Goal: Task Accomplishment & Management: Use online tool/utility

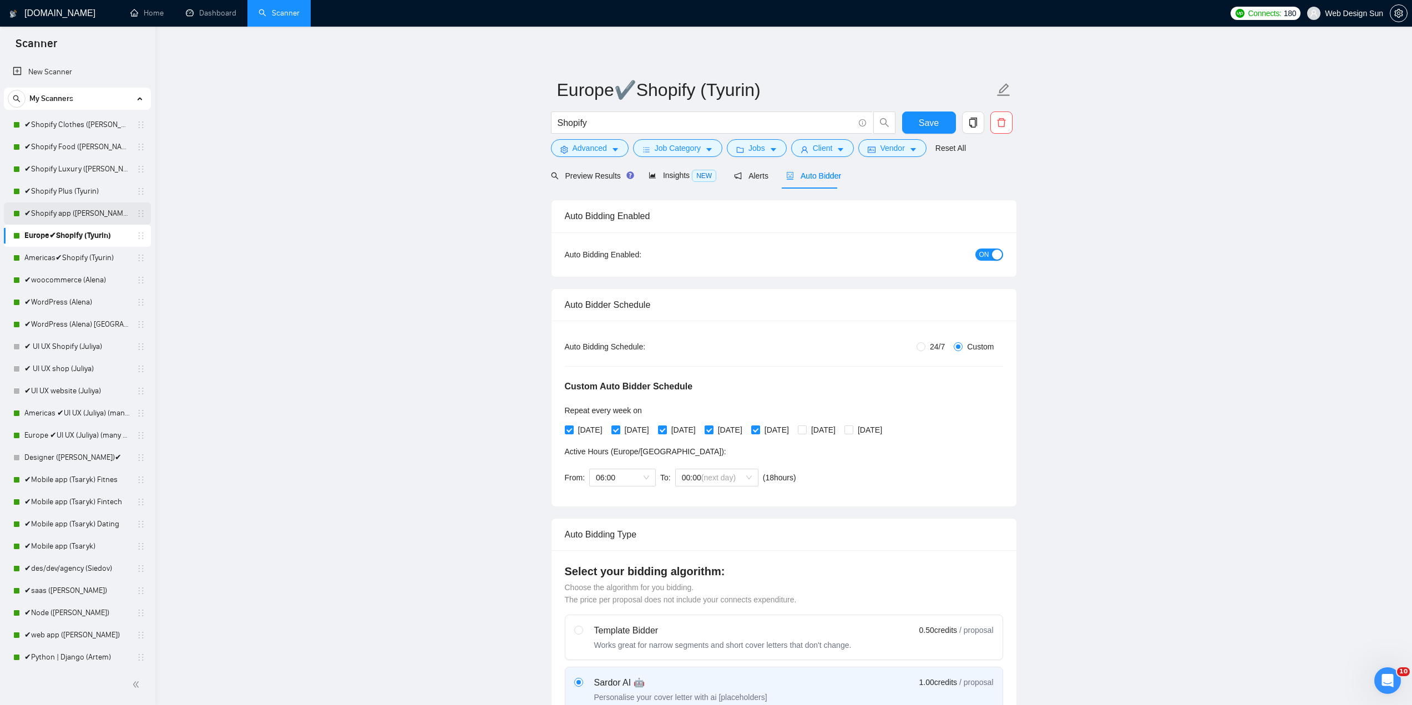
click at [95, 215] on link "✔Shopify app ([PERSON_NAME])" at bounding box center [76, 213] width 105 height 22
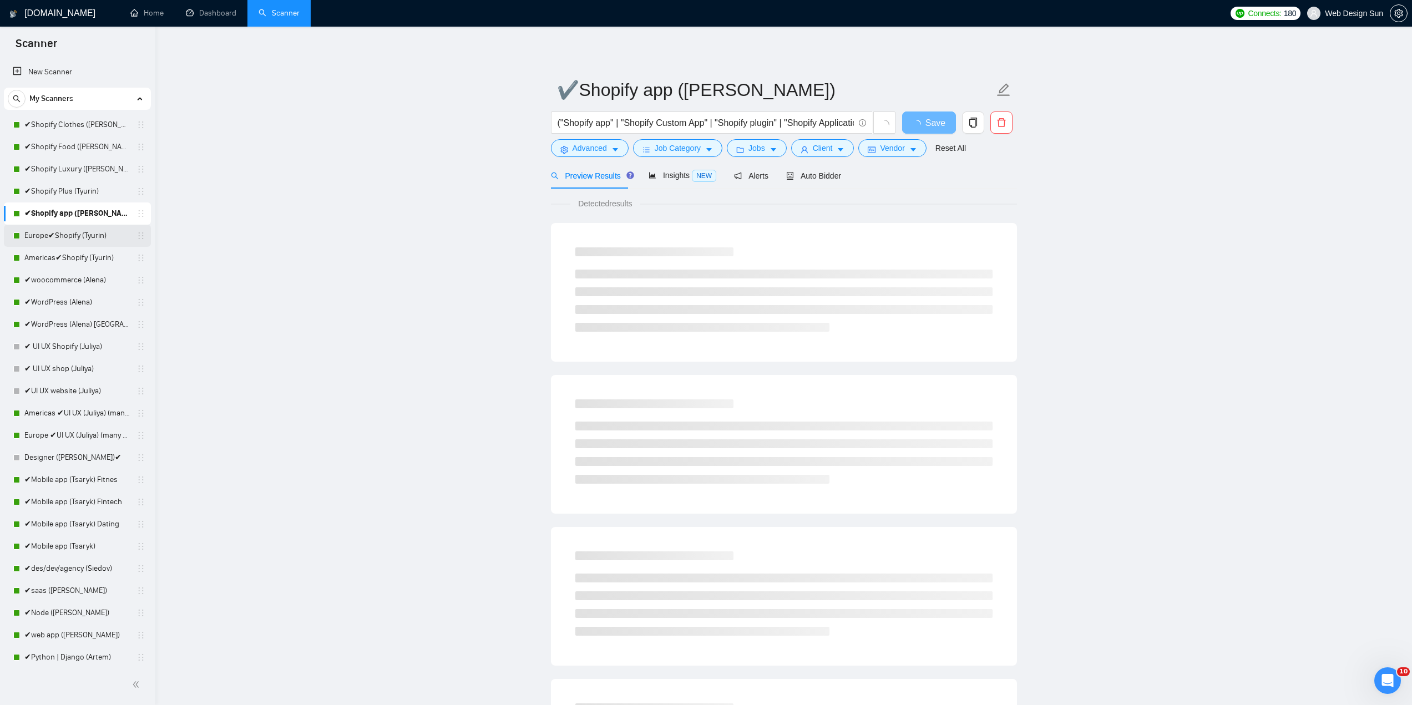
click at [92, 244] on link "Europe✔Shopify (Tyurin)" at bounding box center [76, 236] width 105 height 22
click at [804, 178] on span "Auto Bidder" at bounding box center [813, 175] width 55 height 9
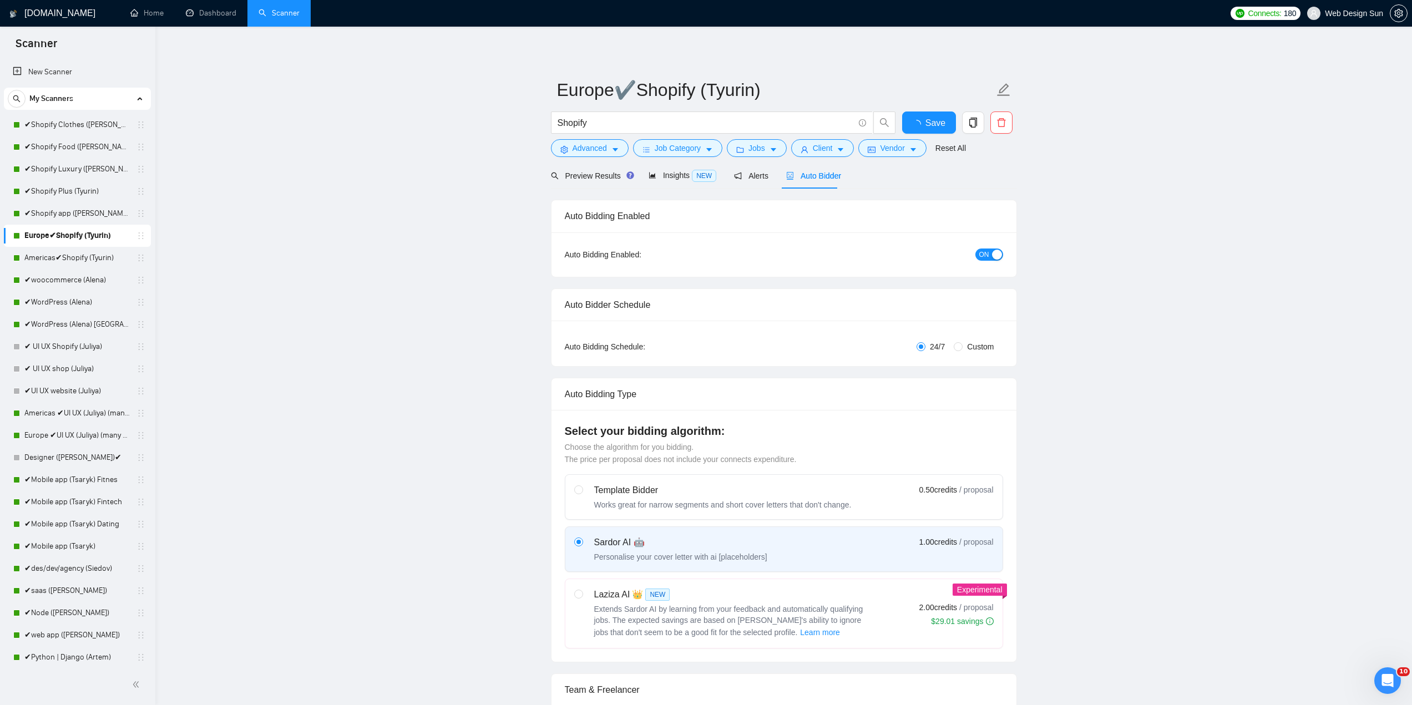
radio input "false"
radio input "true"
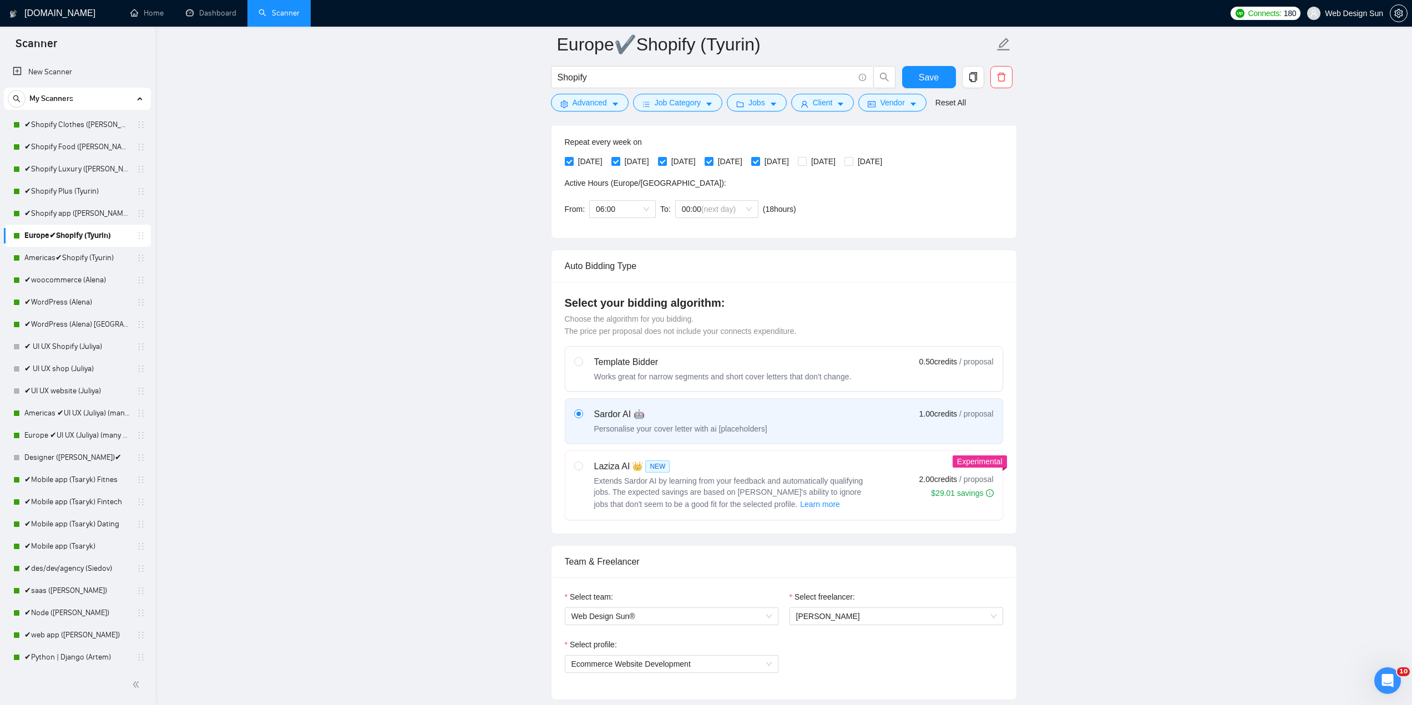
scroll to position [555, 0]
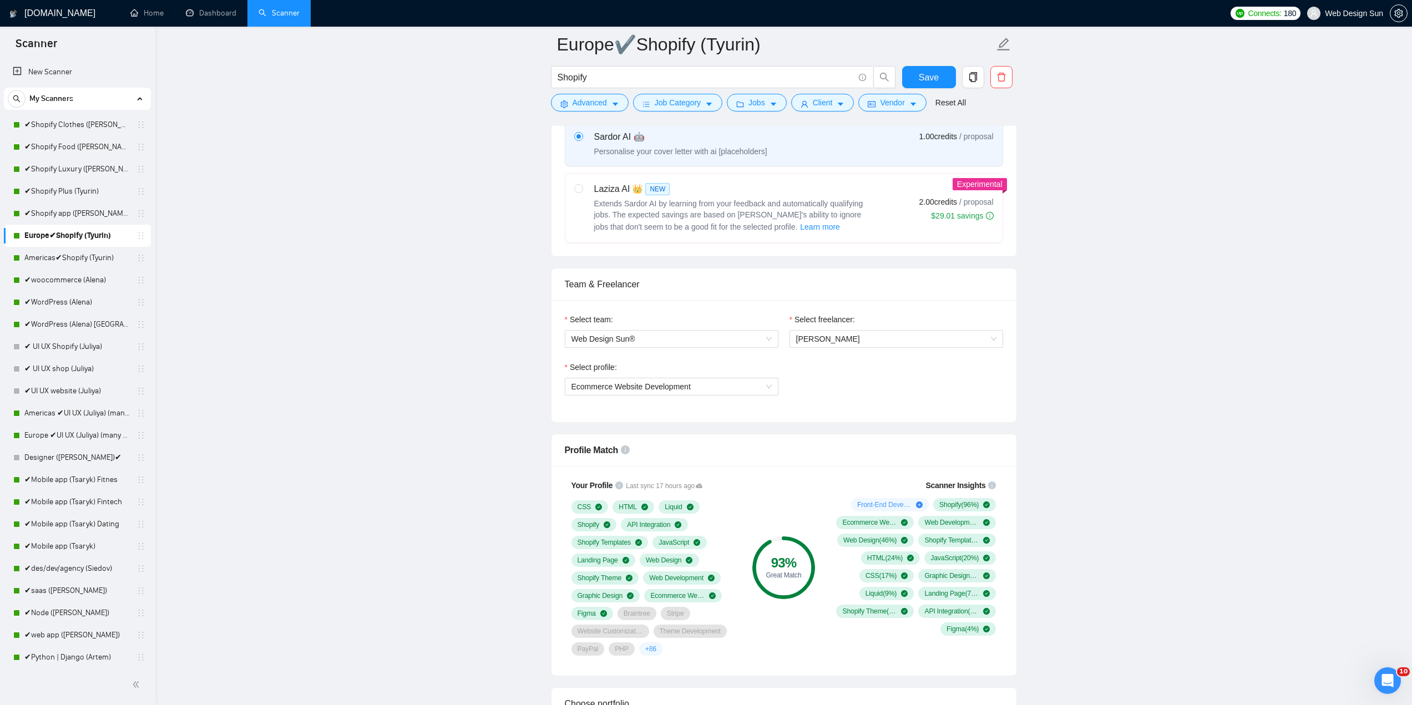
click at [843, 325] on div "Select freelancer:" at bounding box center [896, 321] width 214 height 17
click at [842, 334] on span "[PERSON_NAME]" at bounding box center [828, 338] width 64 height 9
click at [837, 463] on span "[PERSON_NAME]" at bounding box center [827, 459] width 64 height 9
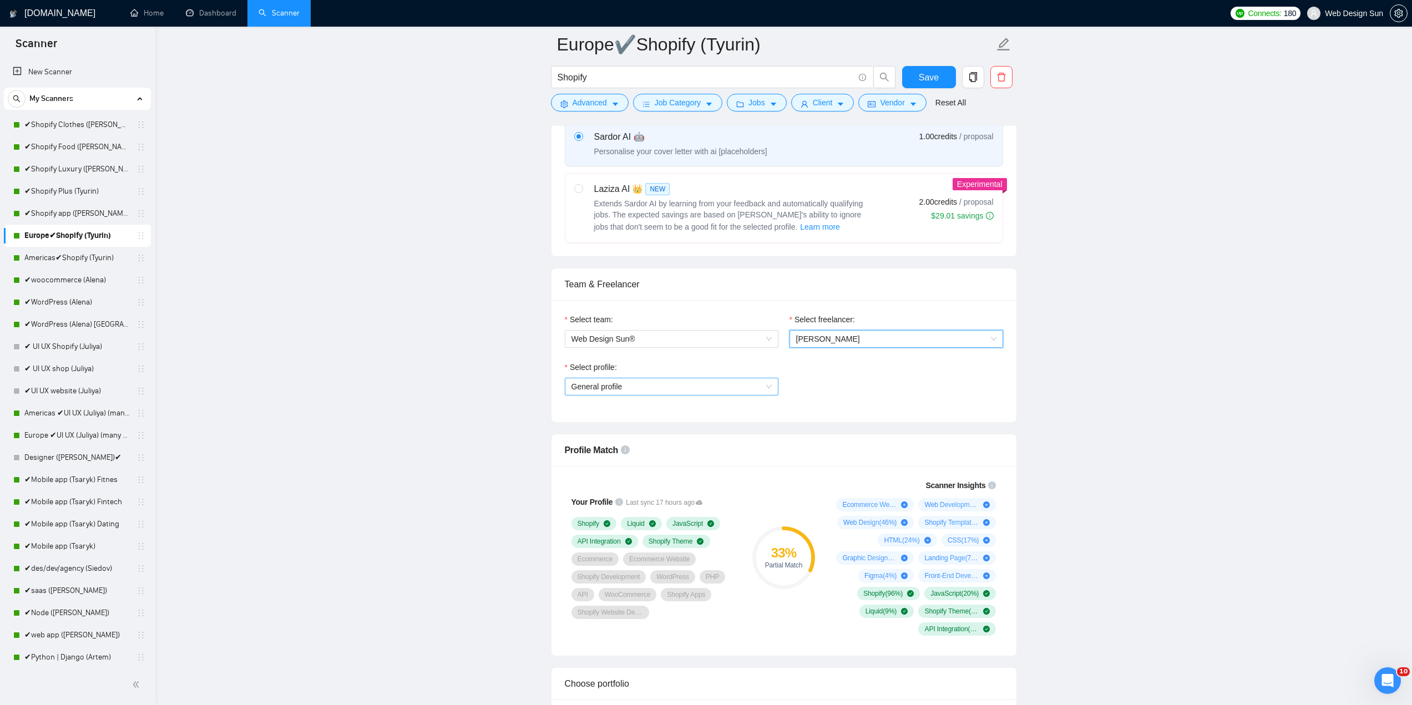
click at [751, 386] on span "General profile" at bounding box center [671, 386] width 200 height 17
click at [1383, 680] on icon "Открыть службу сообщений Intercom" at bounding box center [1386, 679] width 18 height 18
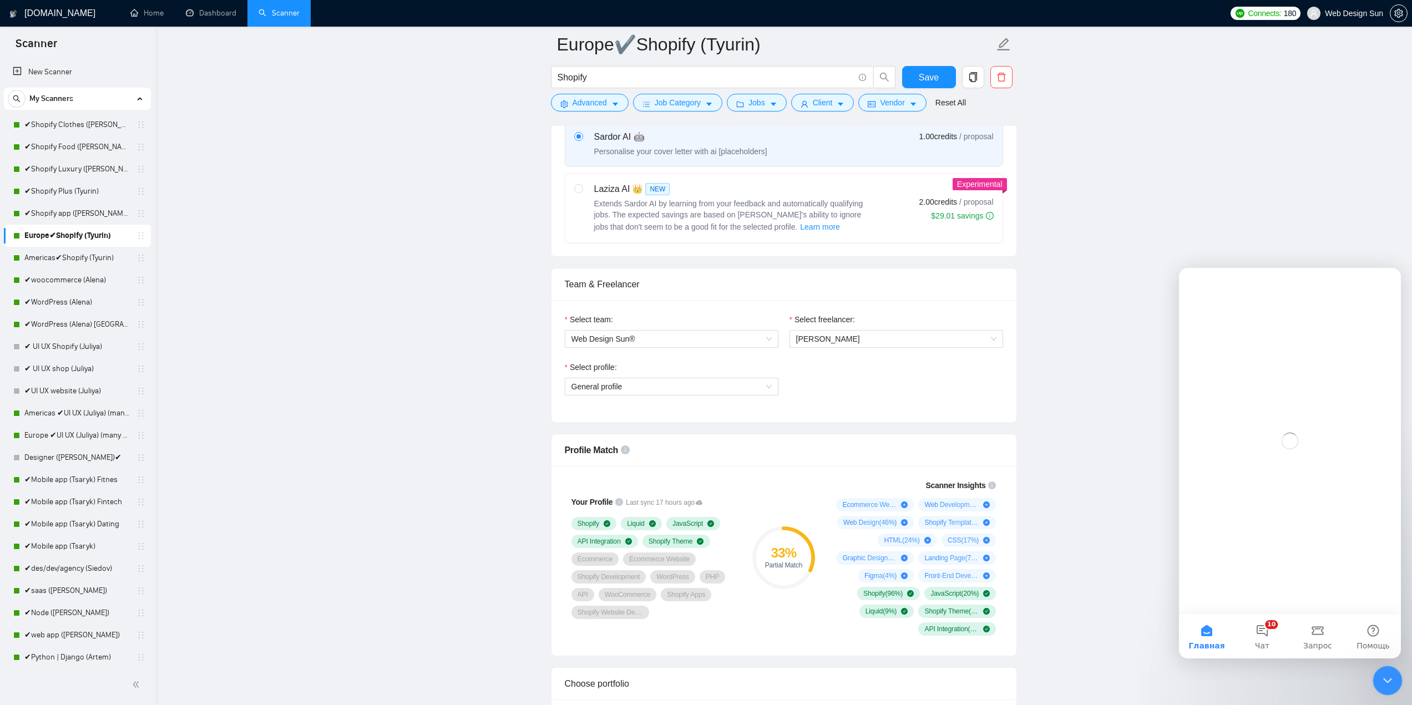
scroll to position [0, 0]
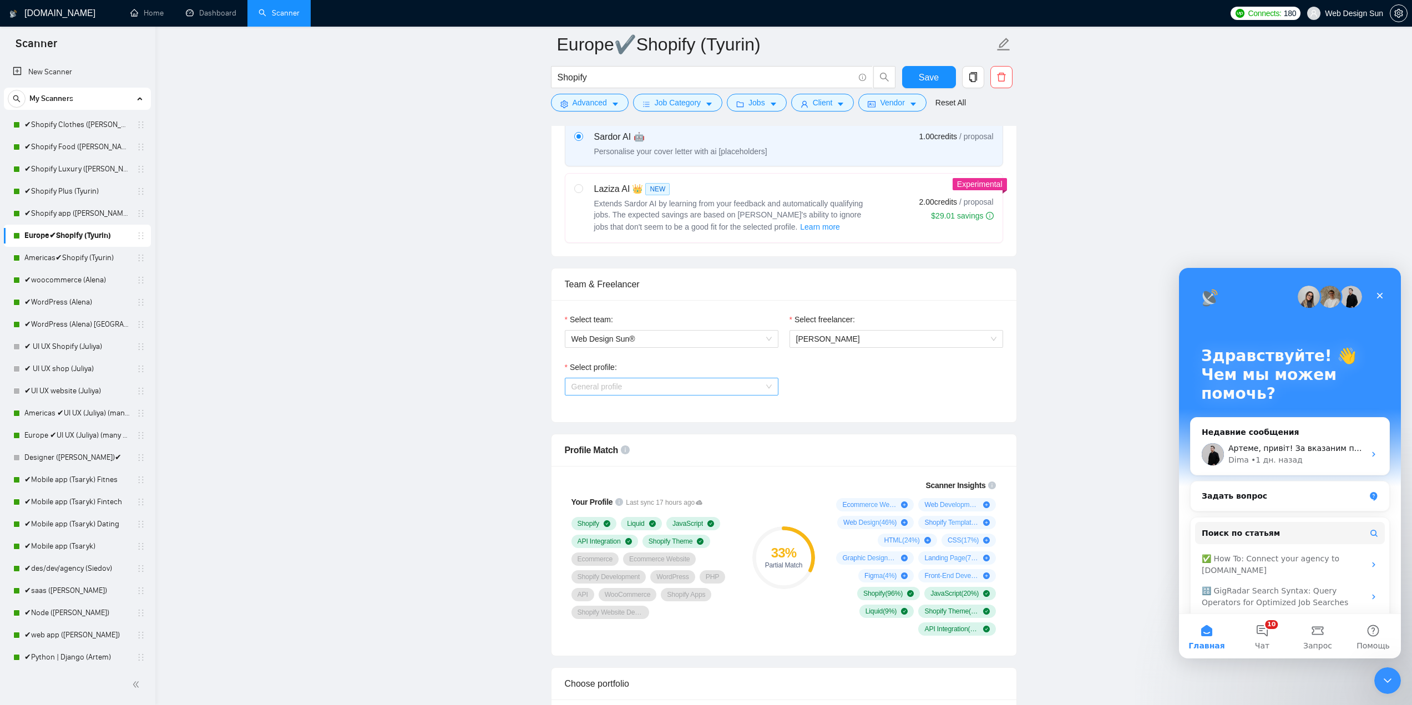
click at [732, 387] on span "General profile" at bounding box center [671, 386] width 200 height 17
click at [1270, 626] on button "10 Чат" at bounding box center [1261, 636] width 55 height 44
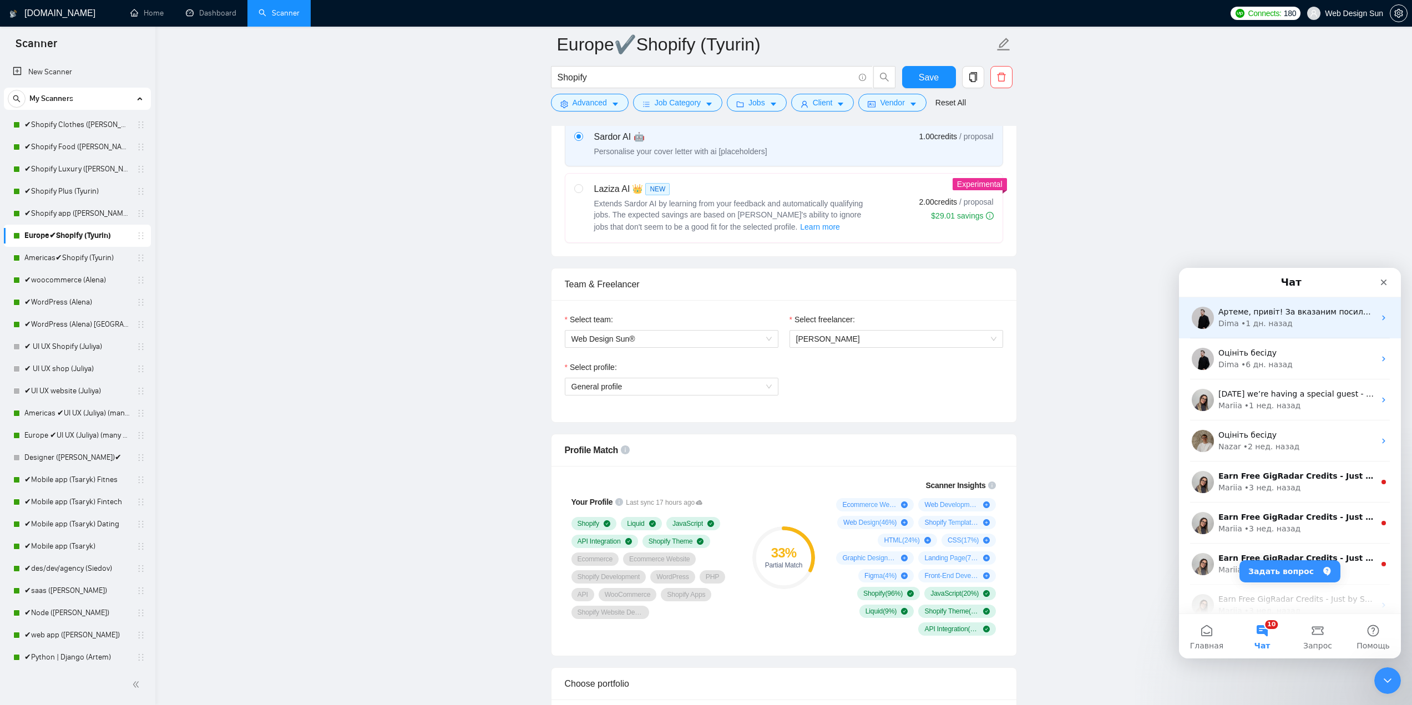
click at [1234, 321] on div "Dima" at bounding box center [1228, 324] width 21 height 12
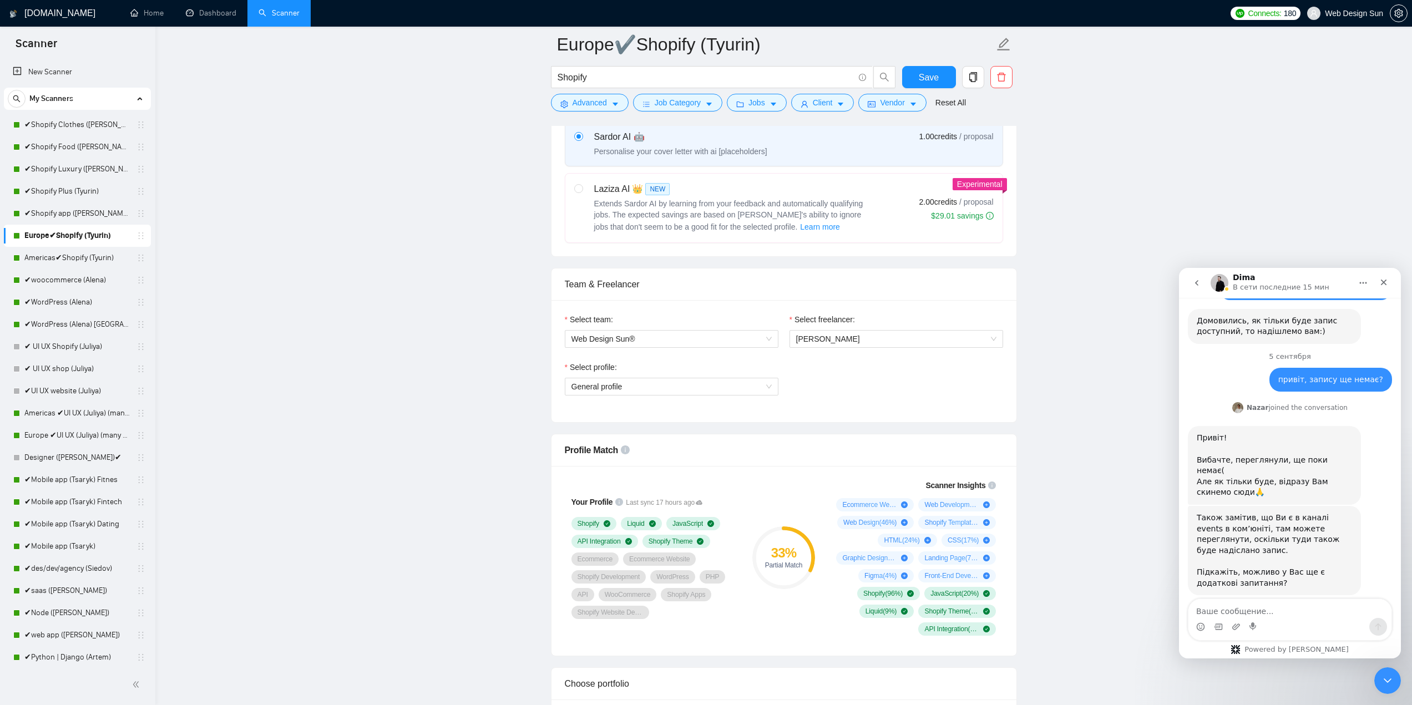
scroll to position [723, 0]
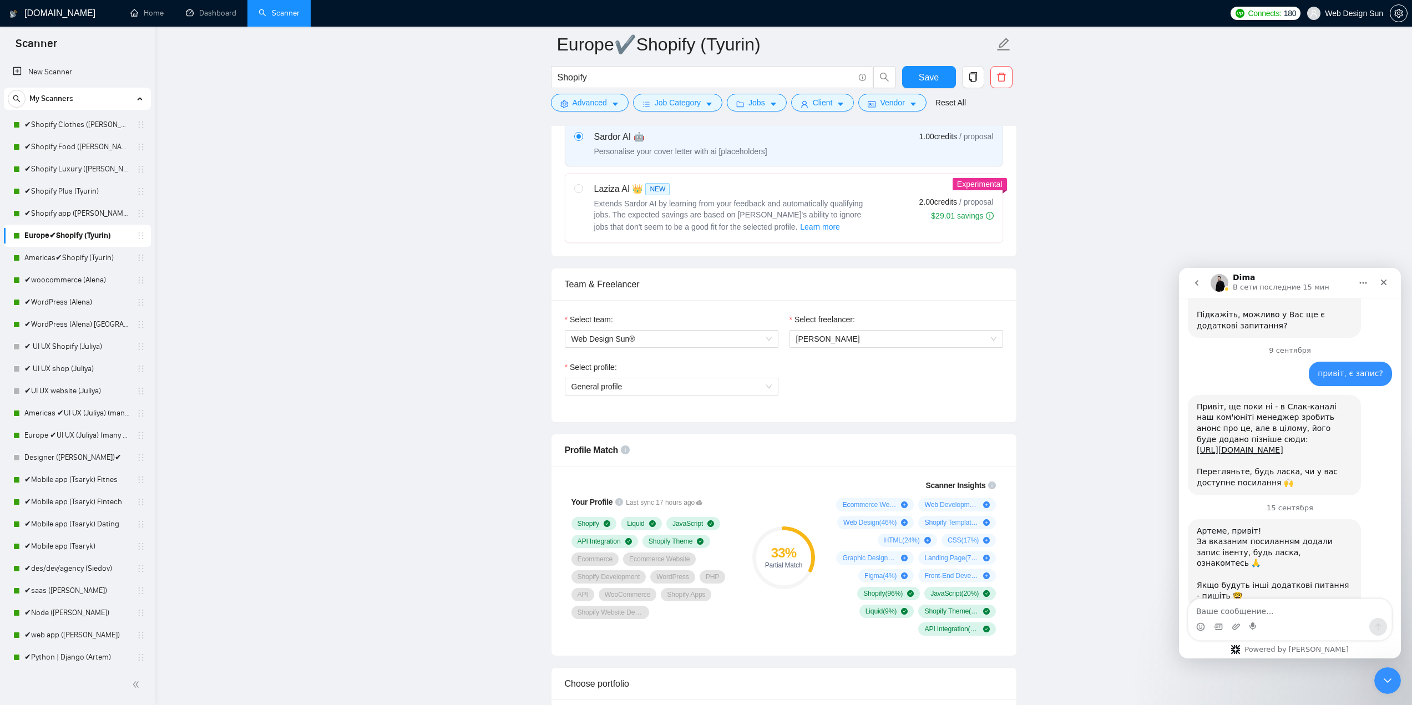
drag, startPoint x: 1319, startPoint y: 521, endPoint x: 1314, endPoint y: 538, distance: 17.4
click at [1314, 538] on div "Артеме, привіт! За вказаним посиланням додали запис івенту, будь ласка, ознаком…" at bounding box center [1274, 564] width 155 height 76
click at [1300, 611] on textarea "Ваше сообщение..." at bounding box center [1289, 608] width 203 height 19
type textarea "привіт, під профіль другий день не підтягується"
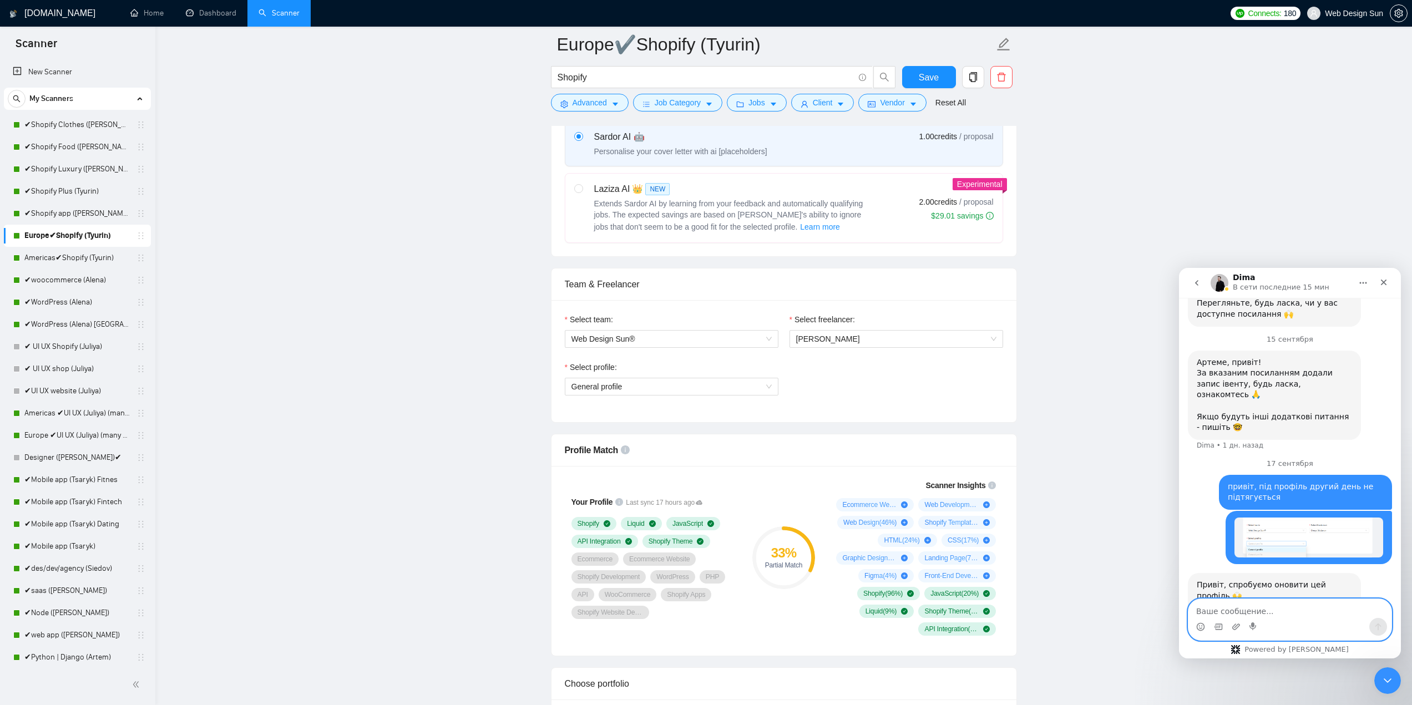
scroll to position [928, 0]
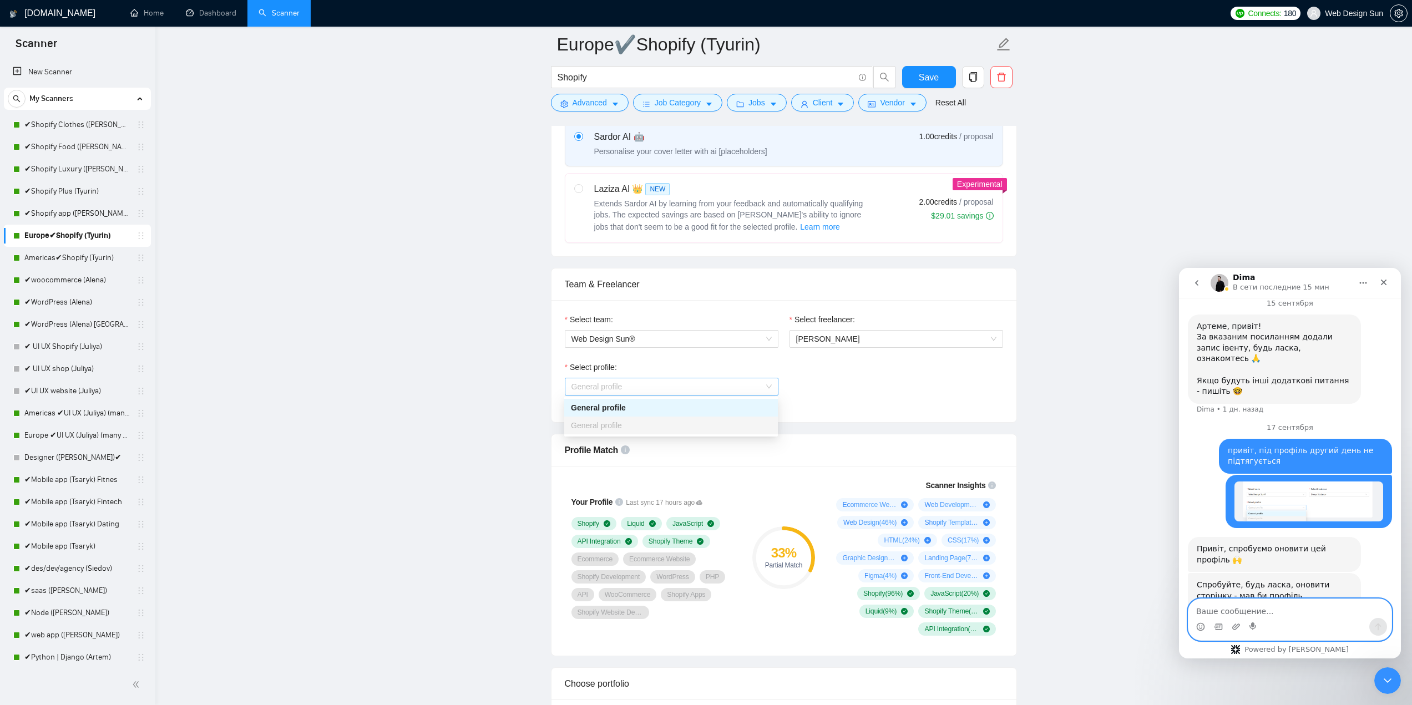
click at [613, 387] on span "General profile" at bounding box center [596, 386] width 51 height 9
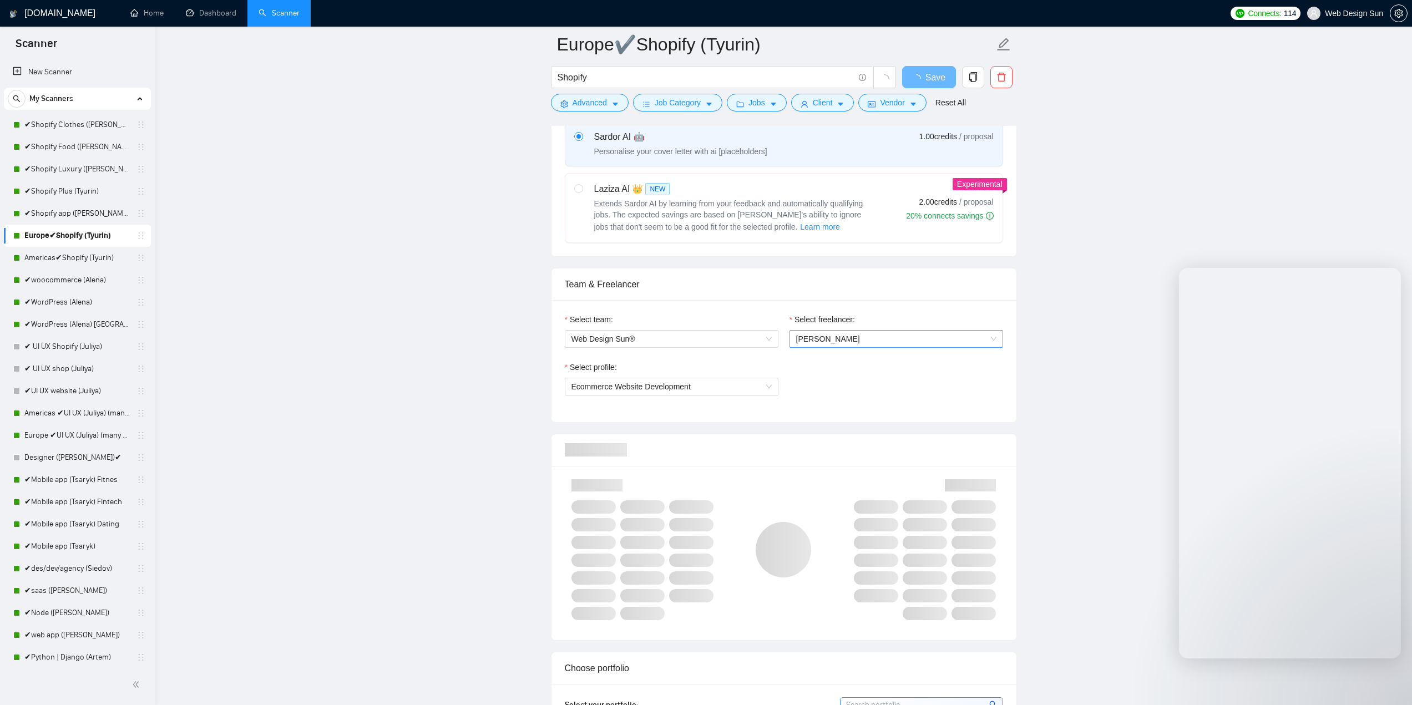
click at [905, 336] on span "[PERSON_NAME]" at bounding box center [896, 339] width 200 height 17
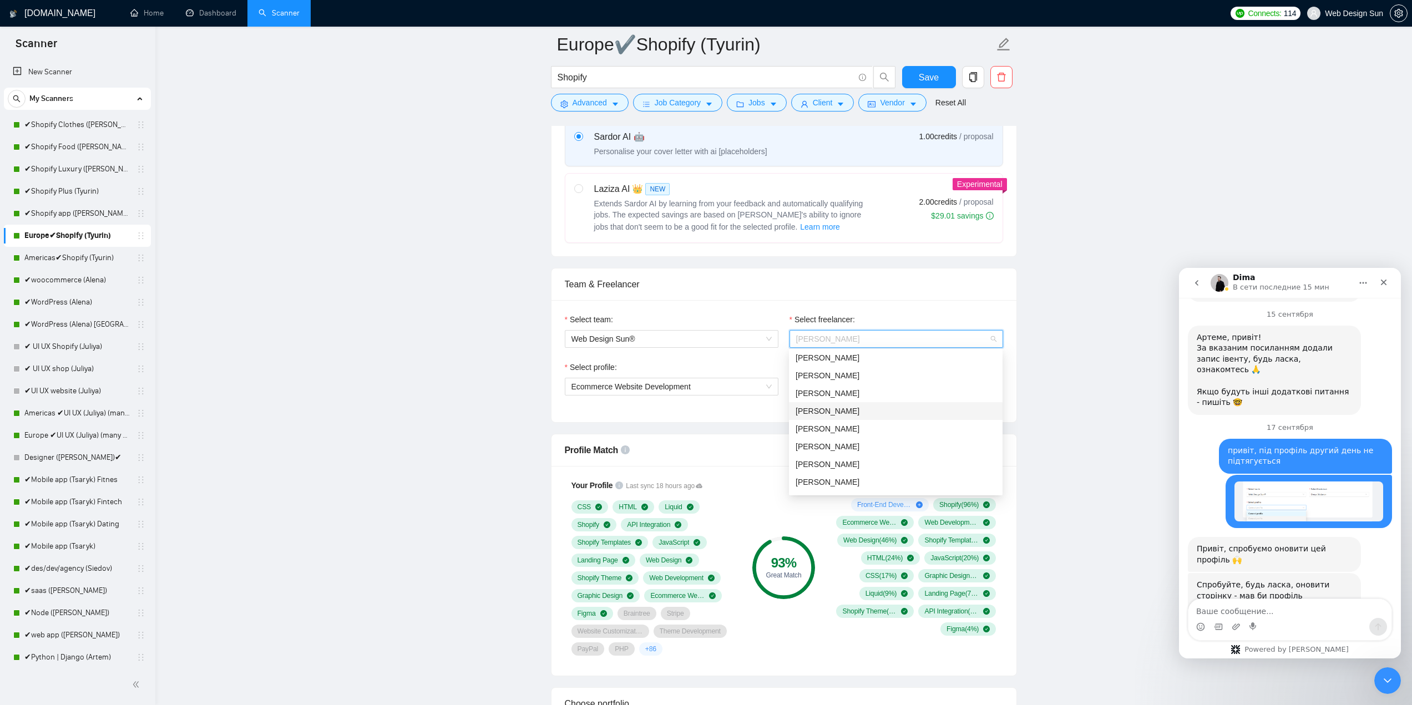
scroll to position [222, 0]
click at [895, 404] on div "[PERSON_NAME]" at bounding box center [895, 404] width 200 height 12
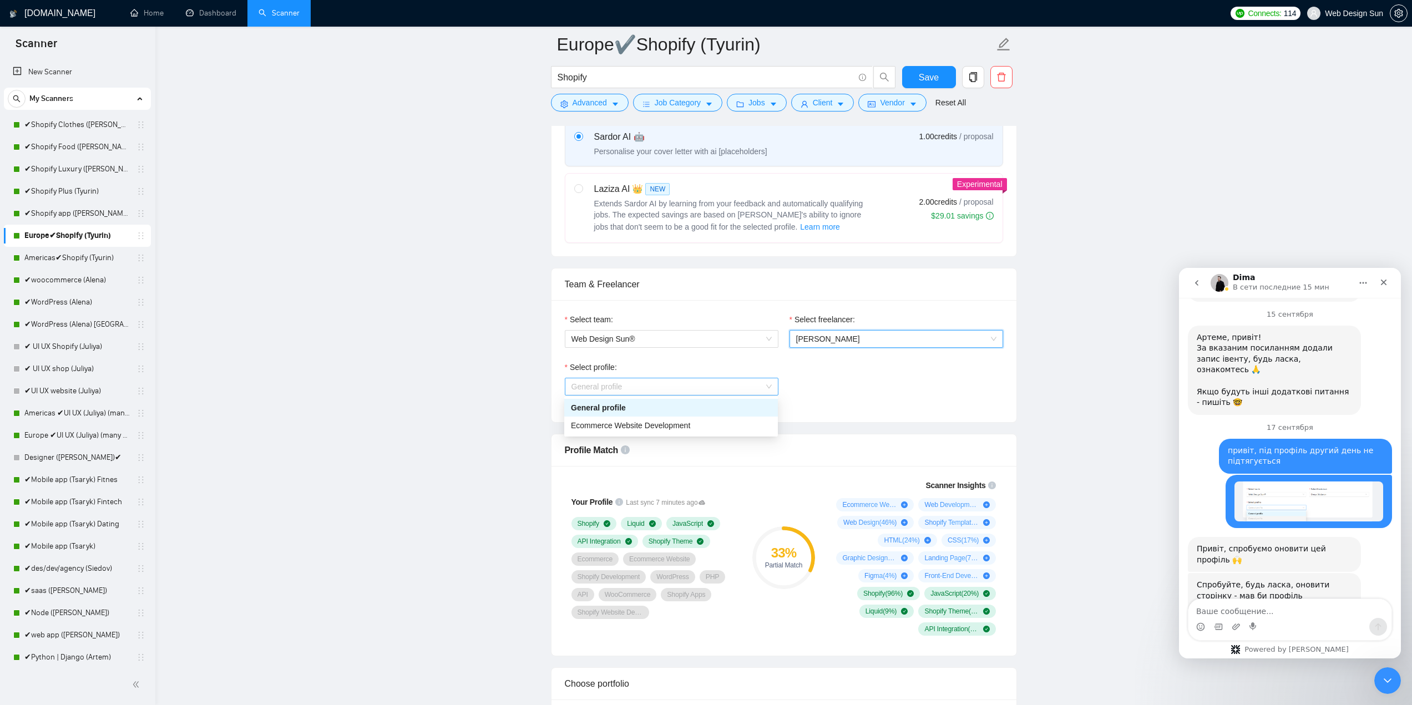
click at [746, 388] on span "General profile" at bounding box center [671, 386] width 200 height 17
click at [727, 425] on div "Ecommerce Website Development" at bounding box center [671, 425] width 200 height 12
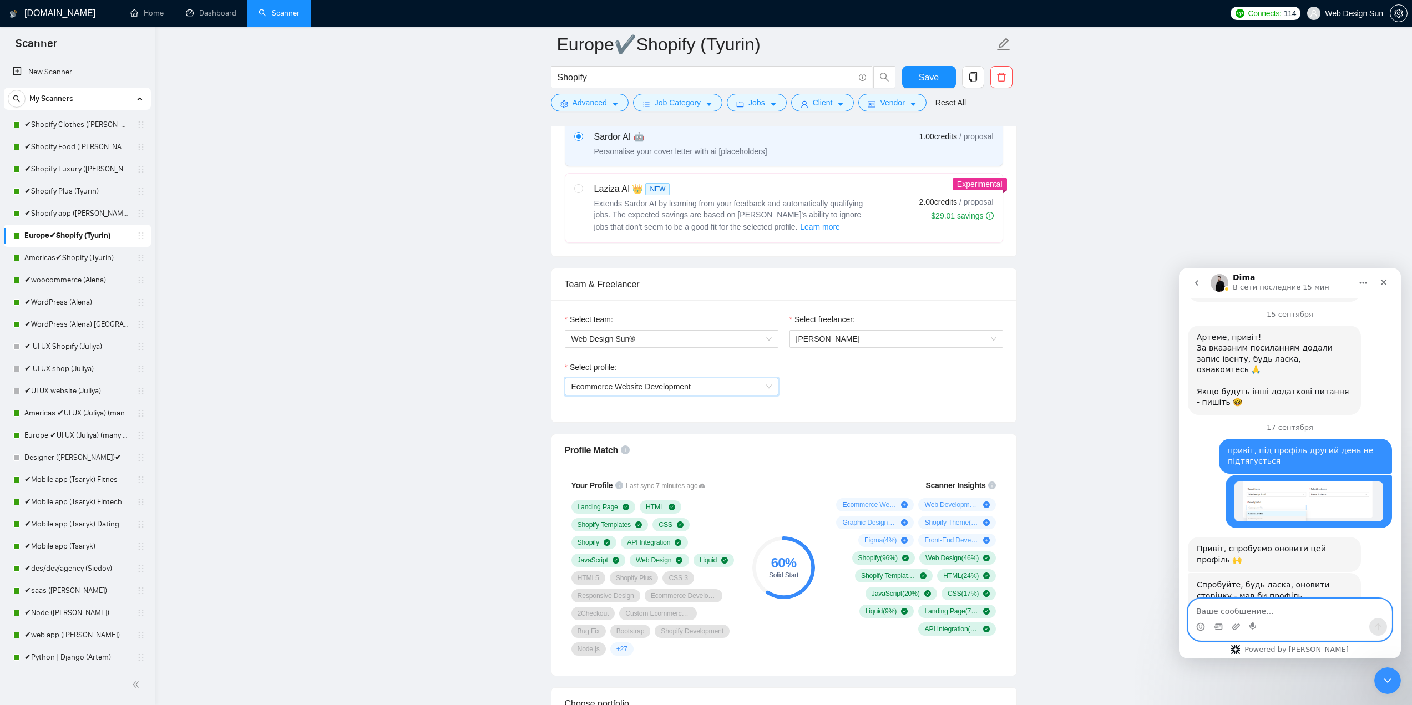
click at [1255, 607] on textarea "Ваше сообщение..." at bounding box center [1289, 608] width 203 height 19
type textarea "так, дякую"
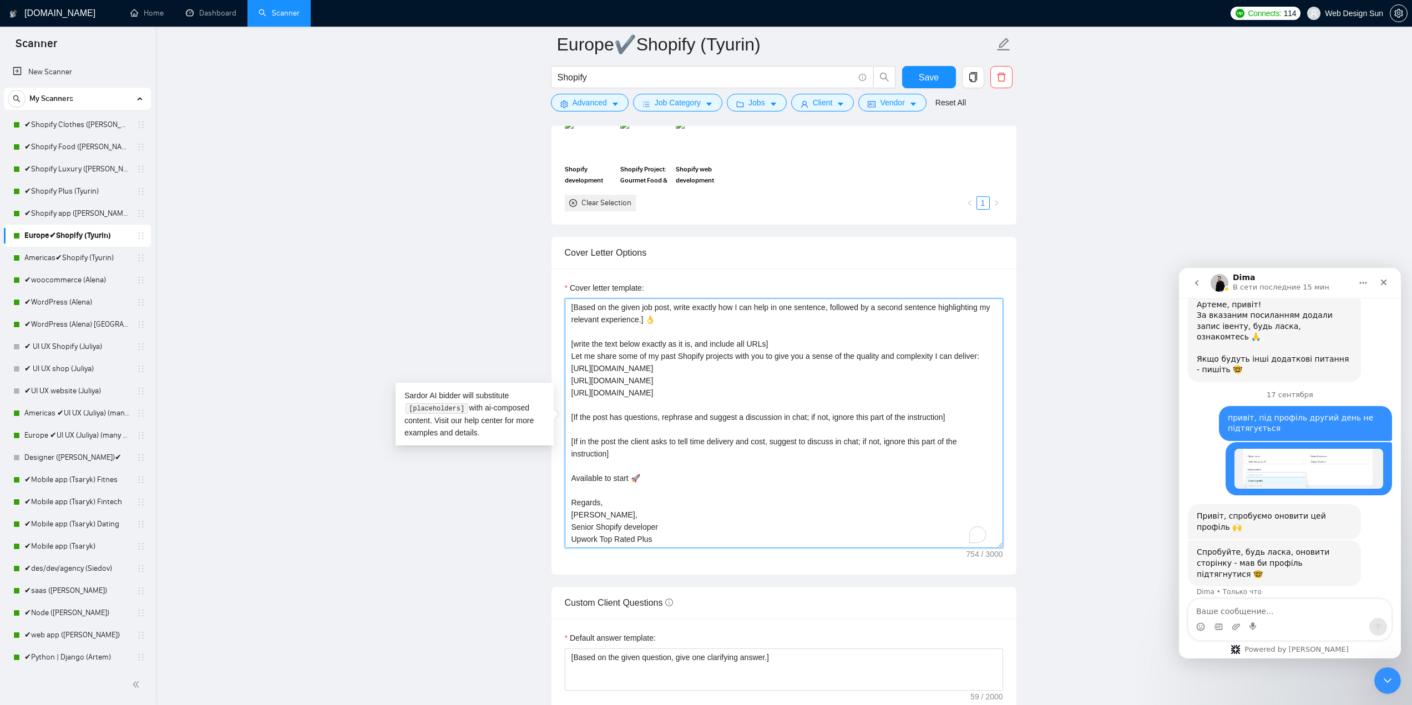
scroll to position [24, 0]
drag, startPoint x: 581, startPoint y: 518, endPoint x: 567, endPoint y: 518, distance: 13.9
click at [567, 518] on textarea "👋Hello [Based on the given job post, write exactly how I can help in one senten…" at bounding box center [784, 423] width 438 height 250
click at [730, 523] on textarea "👋Hello [Based on the given job post, write exactly how I can help in one senten…" at bounding box center [784, 423] width 438 height 250
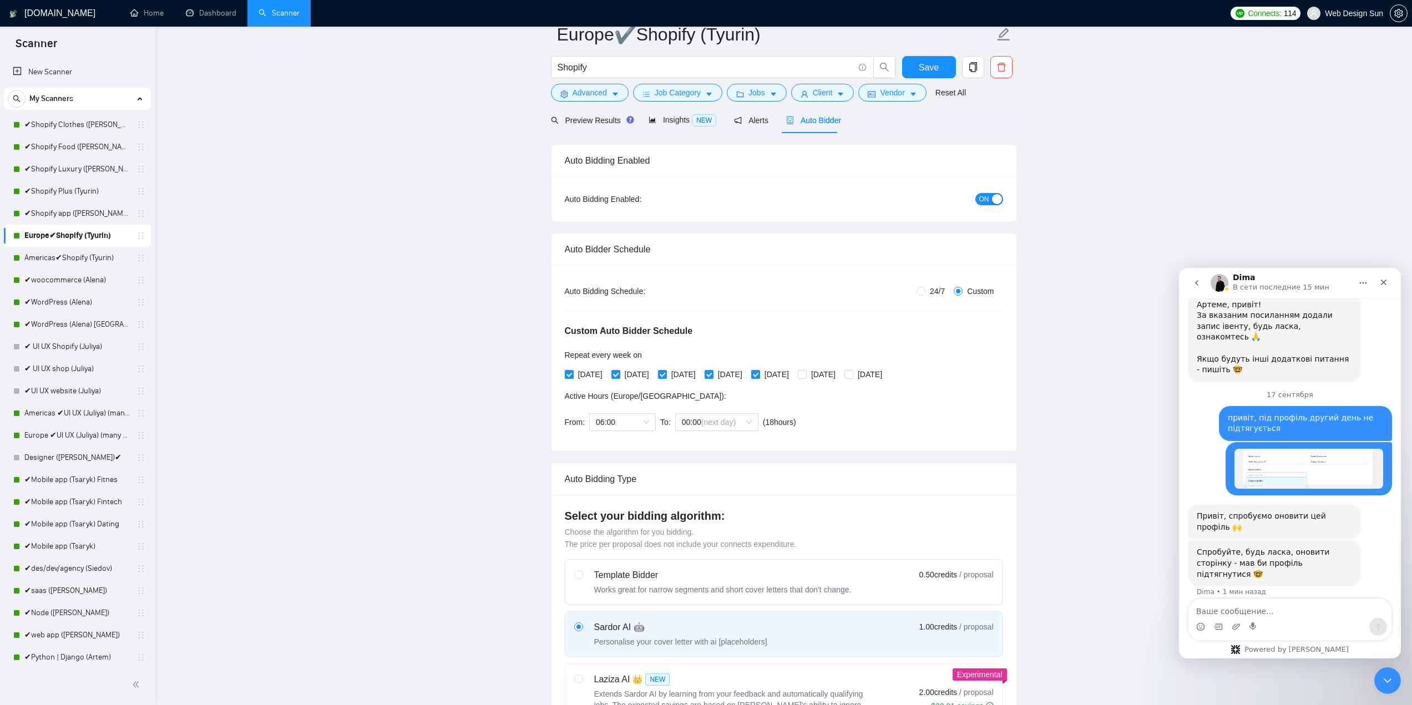
scroll to position [0, 0]
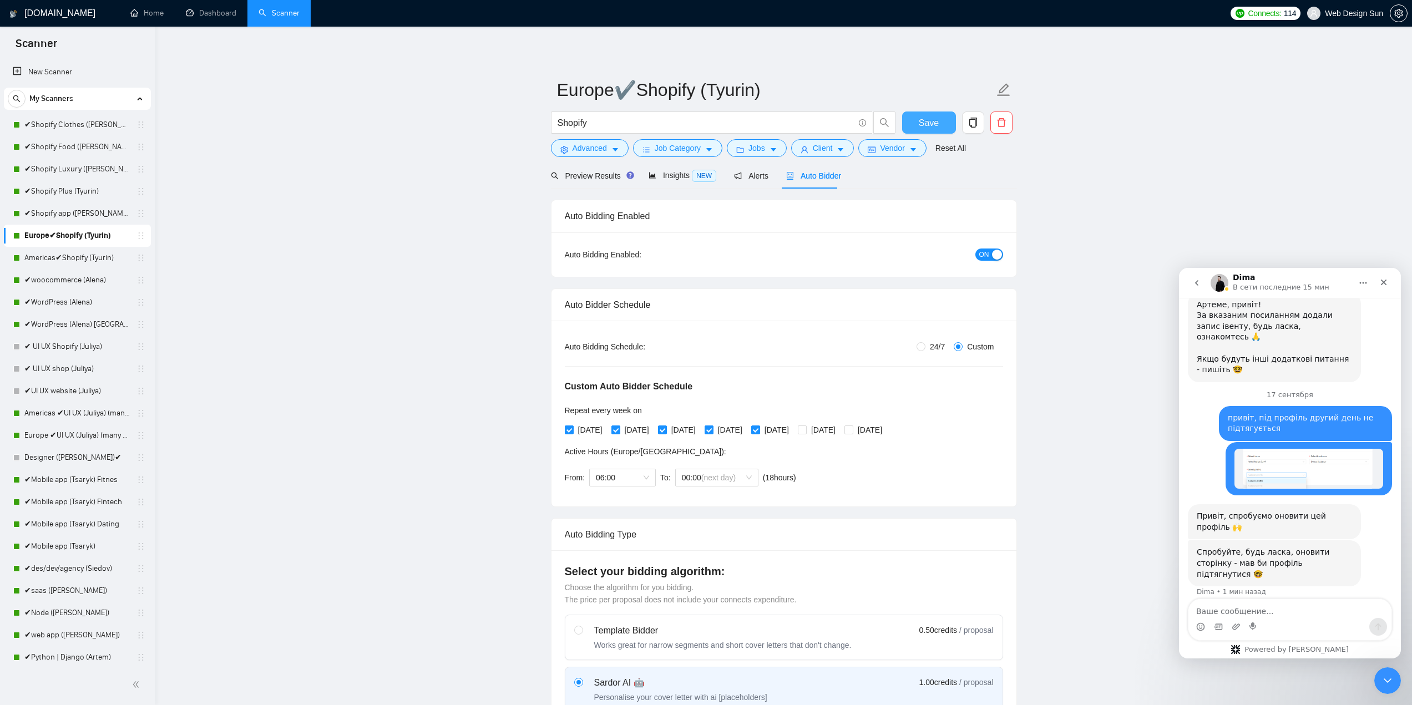
type textarea "👋Hello [Based on the given job post, write exactly how I can help in one senten…"
click at [929, 123] on span "Save" at bounding box center [929, 123] width 20 height 14
drag, startPoint x: 73, startPoint y: 256, endPoint x: 134, endPoint y: 258, distance: 60.5
click at [73, 256] on link "Americas✔Shopify (Tyurin)" at bounding box center [76, 258] width 105 height 22
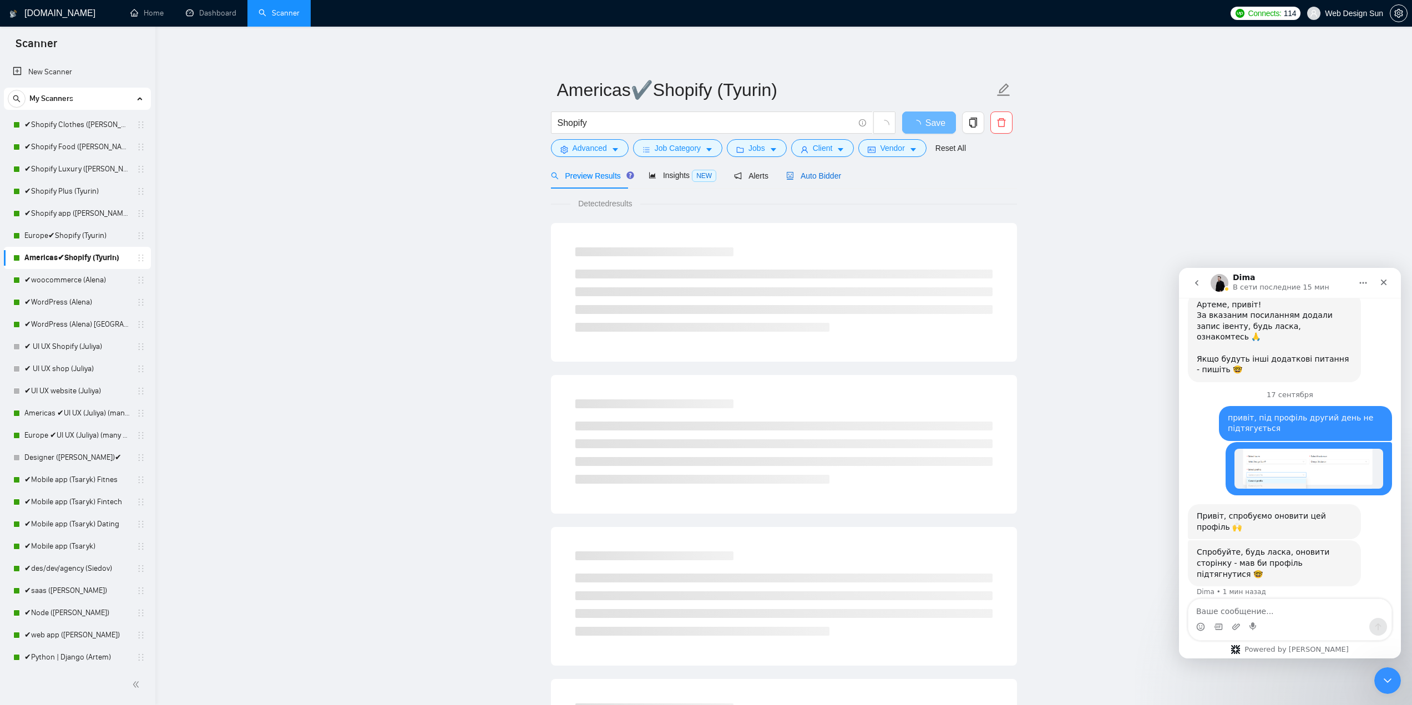
click at [814, 174] on span "Auto Bidder" at bounding box center [813, 175] width 55 height 9
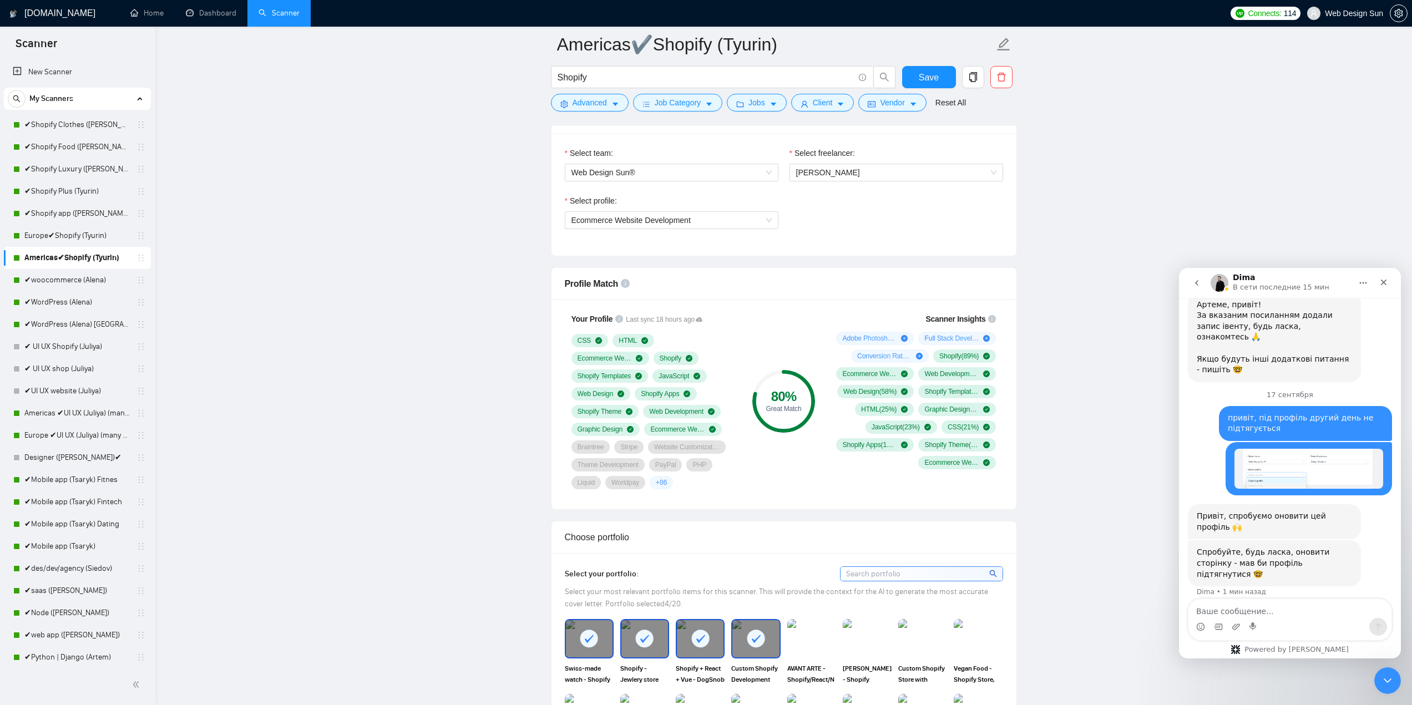
scroll to position [666, 0]
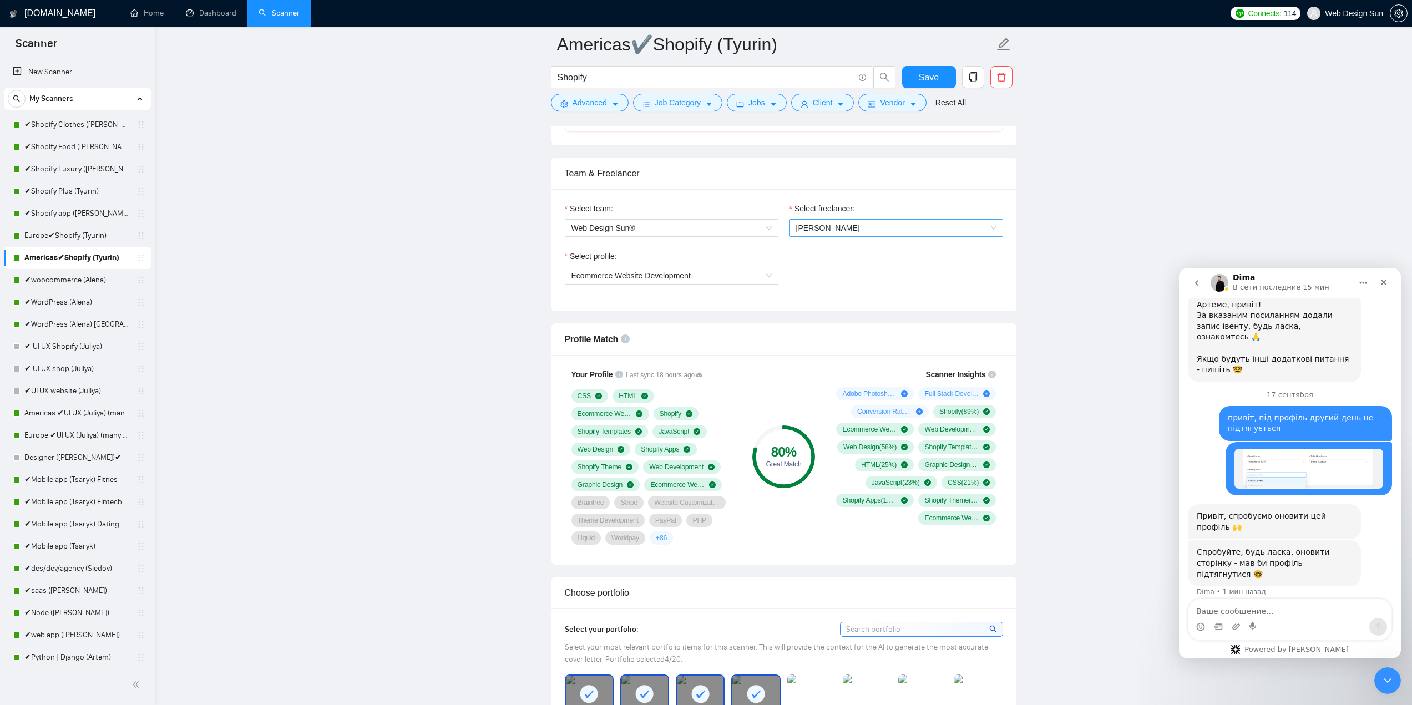
click at [856, 234] on span "[PERSON_NAME]" at bounding box center [896, 228] width 200 height 17
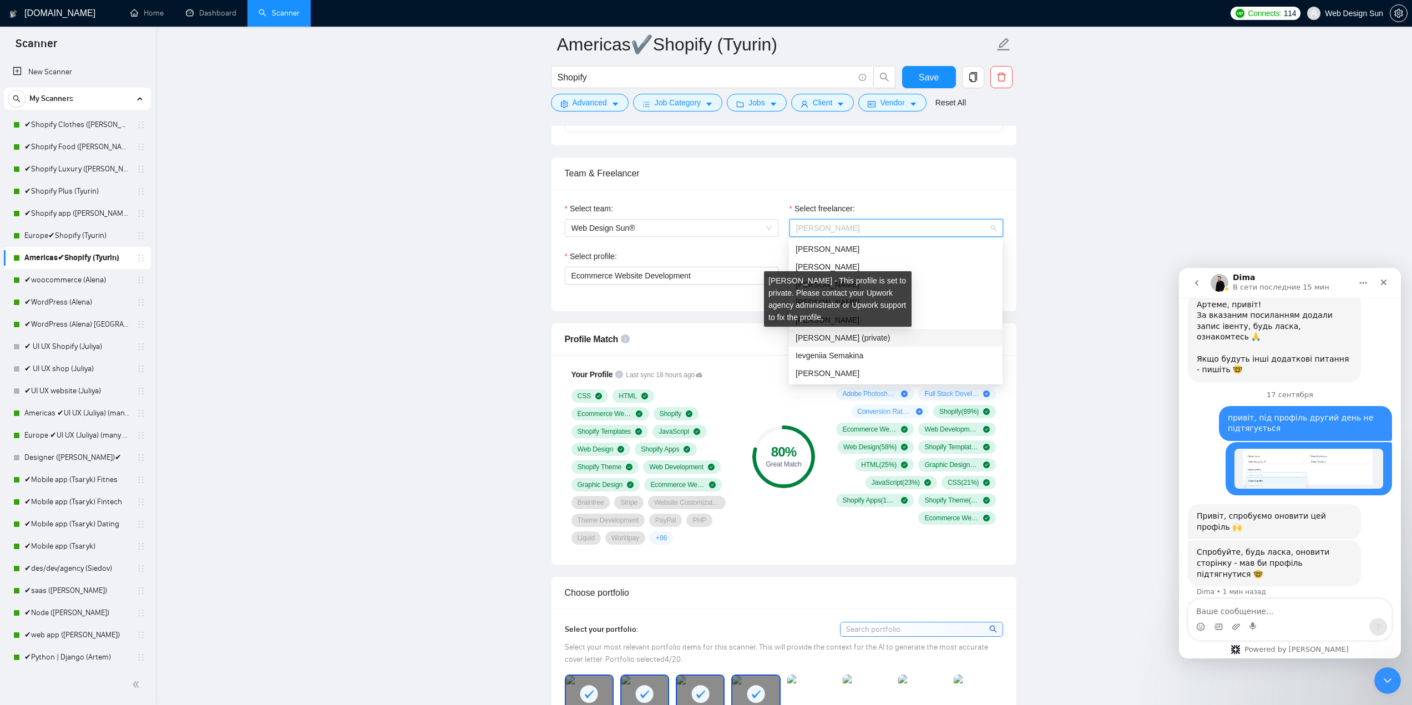
scroll to position [262, 0]
click at [877, 253] on div "[PERSON_NAME]" at bounding box center [895, 253] width 200 height 12
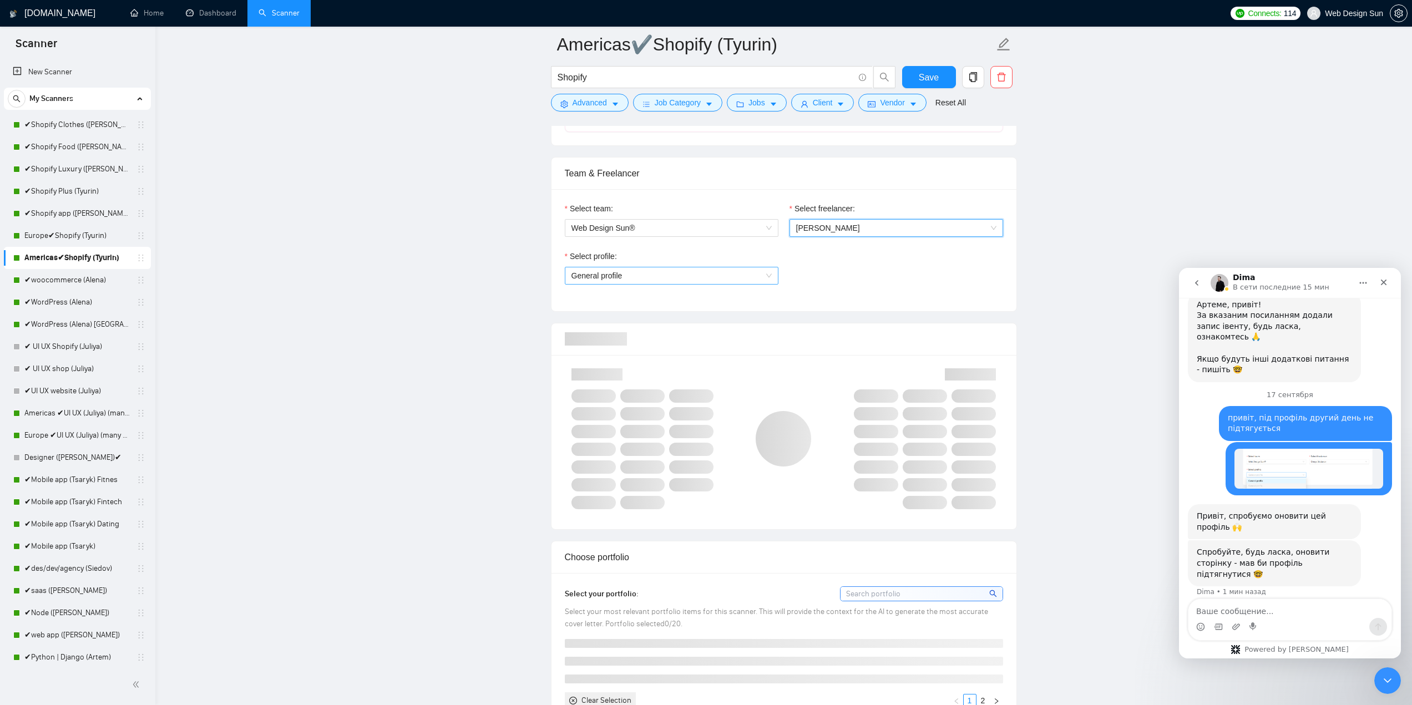
click at [673, 276] on span "General profile" at bounding box center [671, 275] width 200 height 17
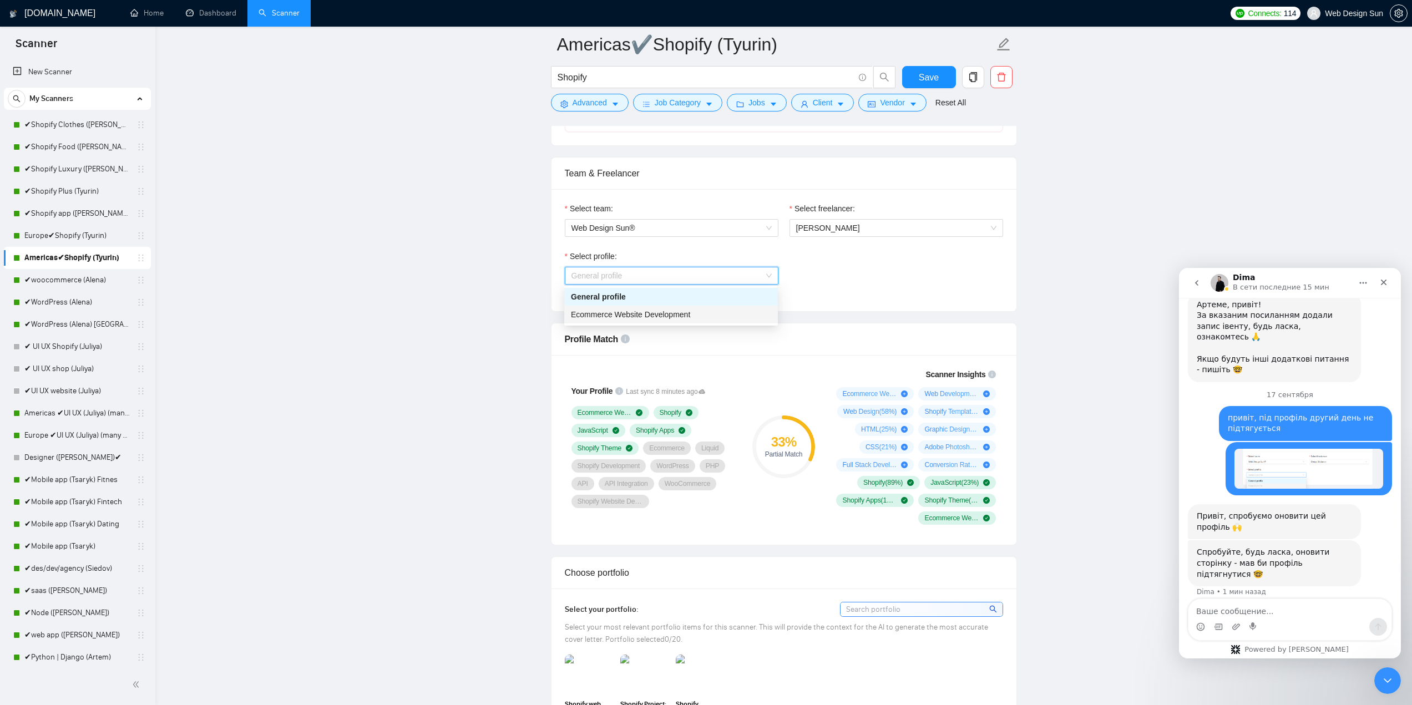
click at [660, 313] on span "Ecommerce Website Development" at bounding box center [630, 314] width 119 height 9
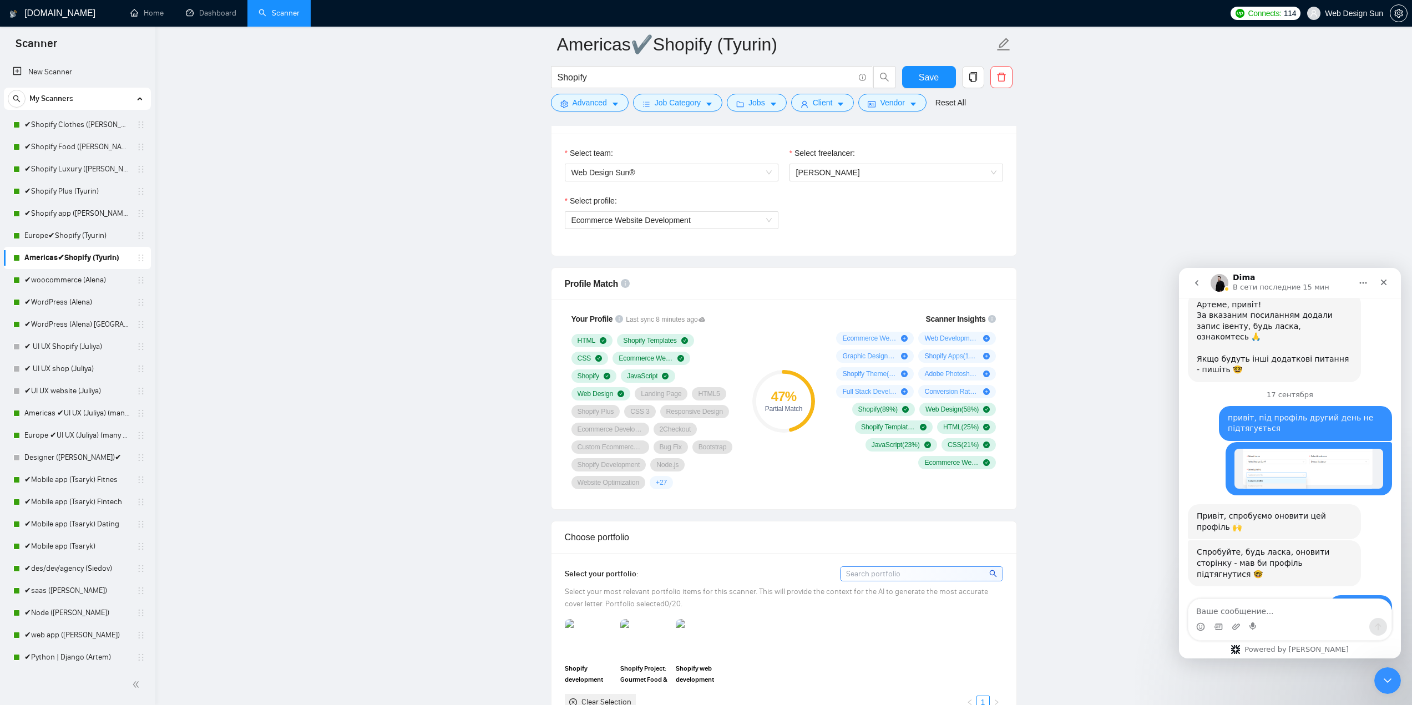
scroll to position [983, 0]
